Goal: Transaction & Acquisition: Subscribe to service/newsletter

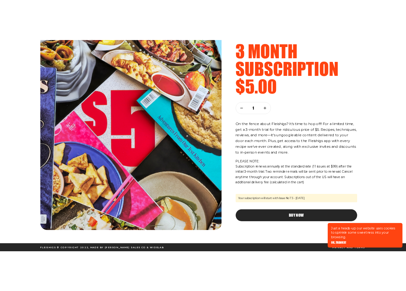
scroll to position [49, 0]
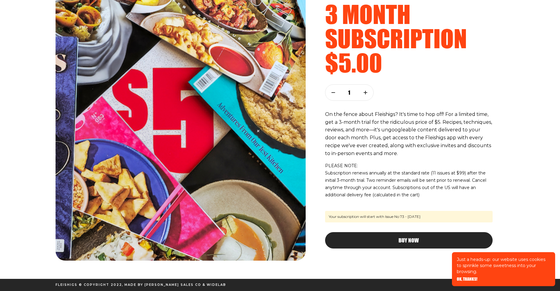
click at [494, 266] on p "Just a heads-up: our website uses cookies to sprinkle some sweetness into your …" at bounding box center [503, 265] width 93 height 18
click at [461, 277] on span "OK, THANKS!" at bounding box center [467, 275] width 21 height 4
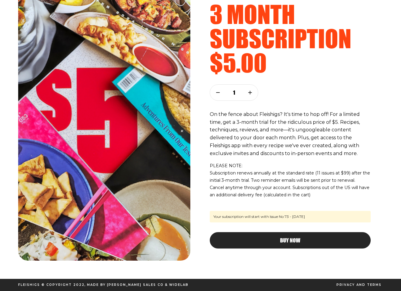
click at [324, 237] on button "Buy Now" at bounding box center [290, 240] width 161 height 16
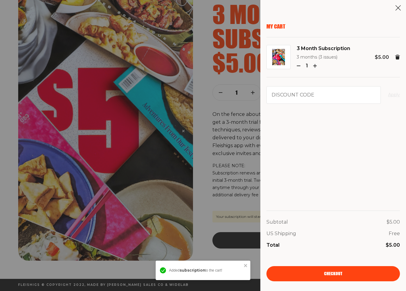
click at [324, 274] on link "Checkout" at bounding box center [333, 273] width 134 height 15
